Goal: Task Accomplishment & Management: Use online tool/utility

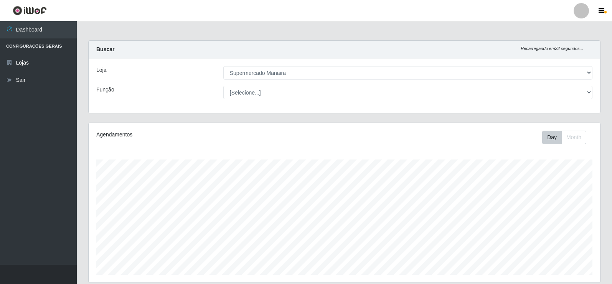
select select "443"
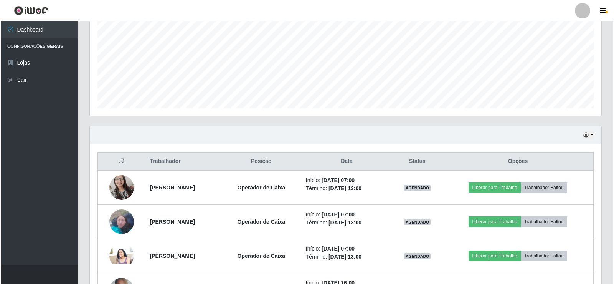
scroll to position [159, 512]
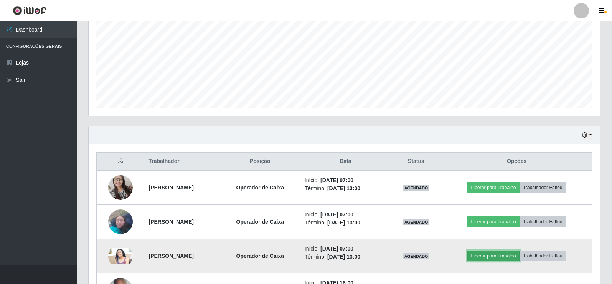
click at [499, 259] on button "Liberar para Trabalho" at bounding box center [494, 255] width 52 height 11
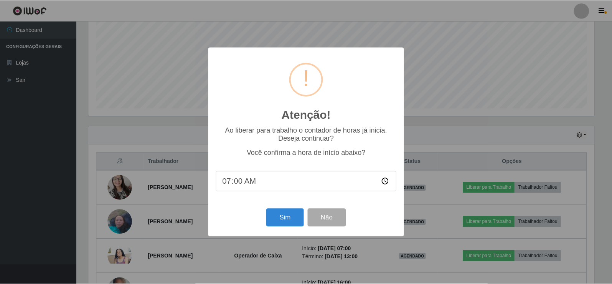
scroll to position [159, 508]
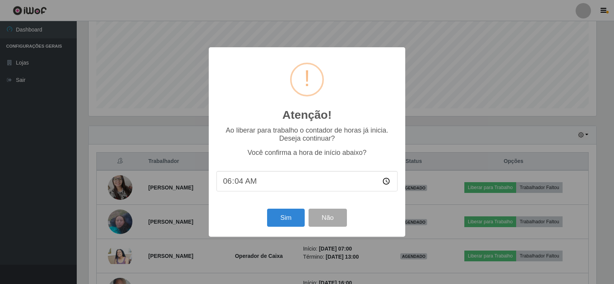
type input "06:42"
click at [285, 221] on button "Sim" at bounding box center [285, 217] width 37 height 18
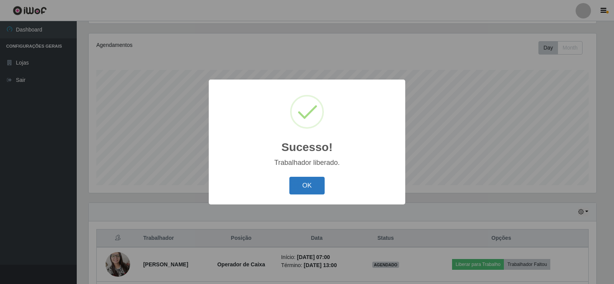
click at [319, 190] on button "OK" at bounding box center [307, 186] width 36 height 18
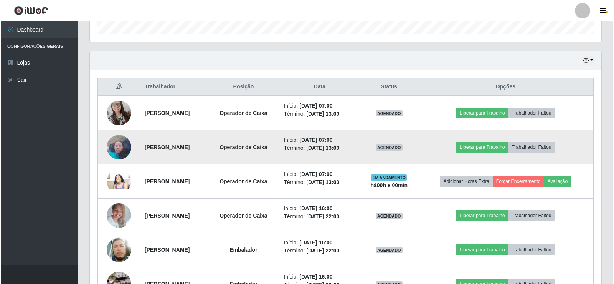
scroll to position [243, 0]
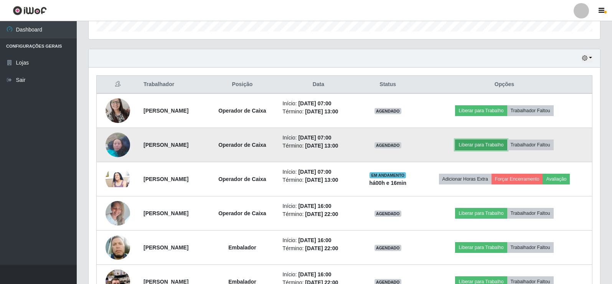
click at [490, 146] on button "Liberar para Trabalho" at bounding box center [481, 144] width 52 height 11
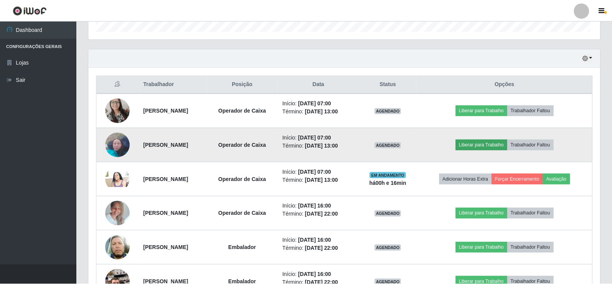
scroll to position [159, 508]
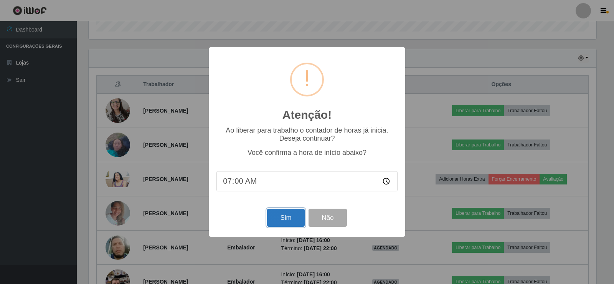
click at [284, 225] on button "Sim" at bounding box center [285, 217] width 37 height 18
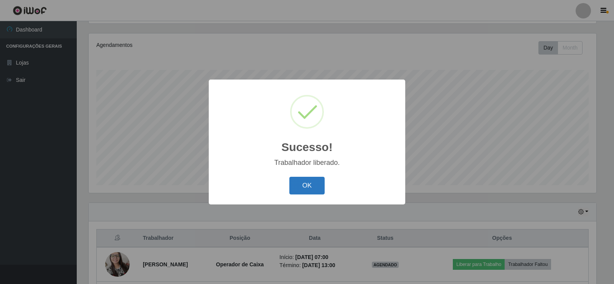
click at [313, 189] on button "OK" at bounding box center [307, 186] width 36 height 18
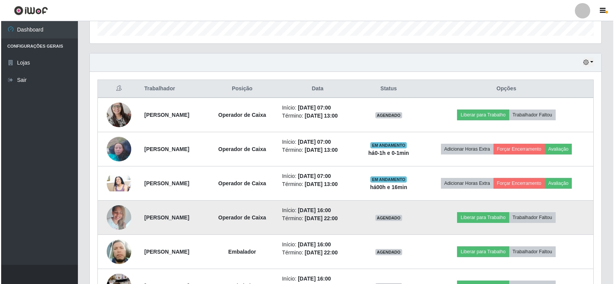
scroll to position [243, 0]
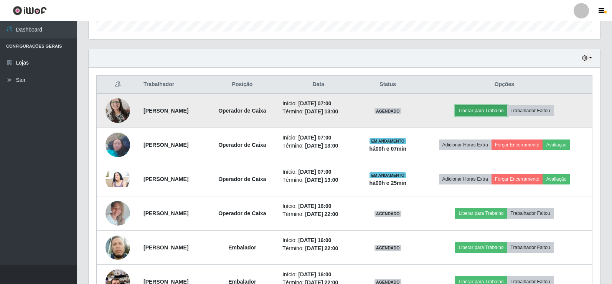
click at [490, 110] on button "Liberar para Trabalho" at bounding box center [481, 110] width 52 height 11
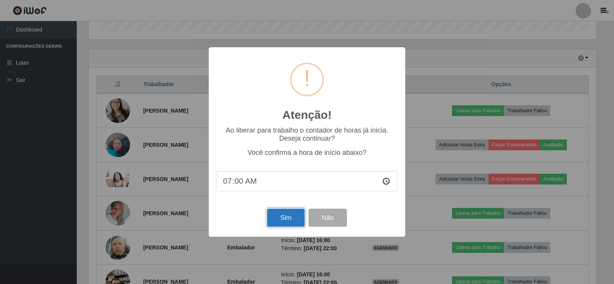
click at [288, 219] on button "Sim" at bounding box center [285, 217] width 37 height 18
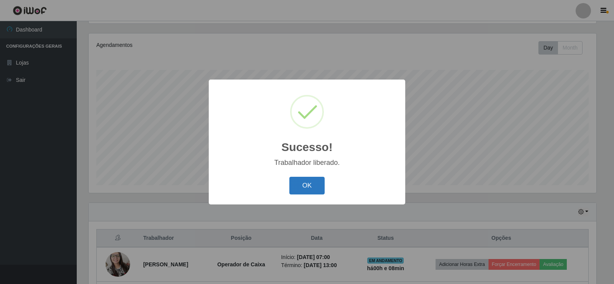
click at [309, 182] on button "OK" at bounding box center [307, 186] width 36 height 18
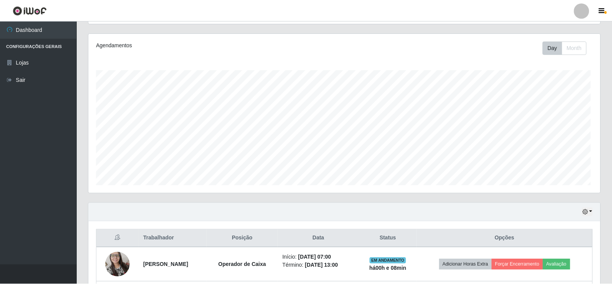
scroll to position [159, 512]
